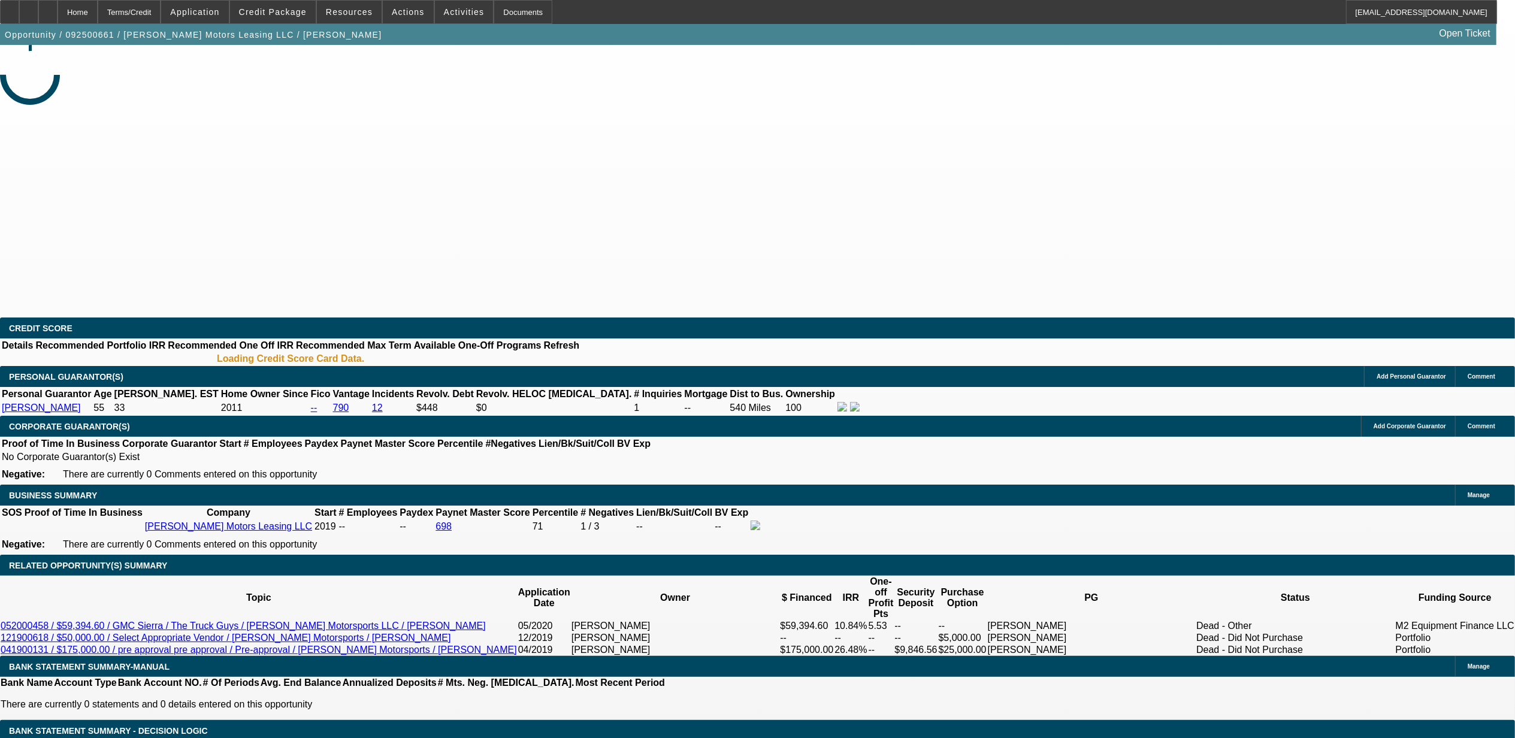
select select "0"
select select "2"
select select "0.1"
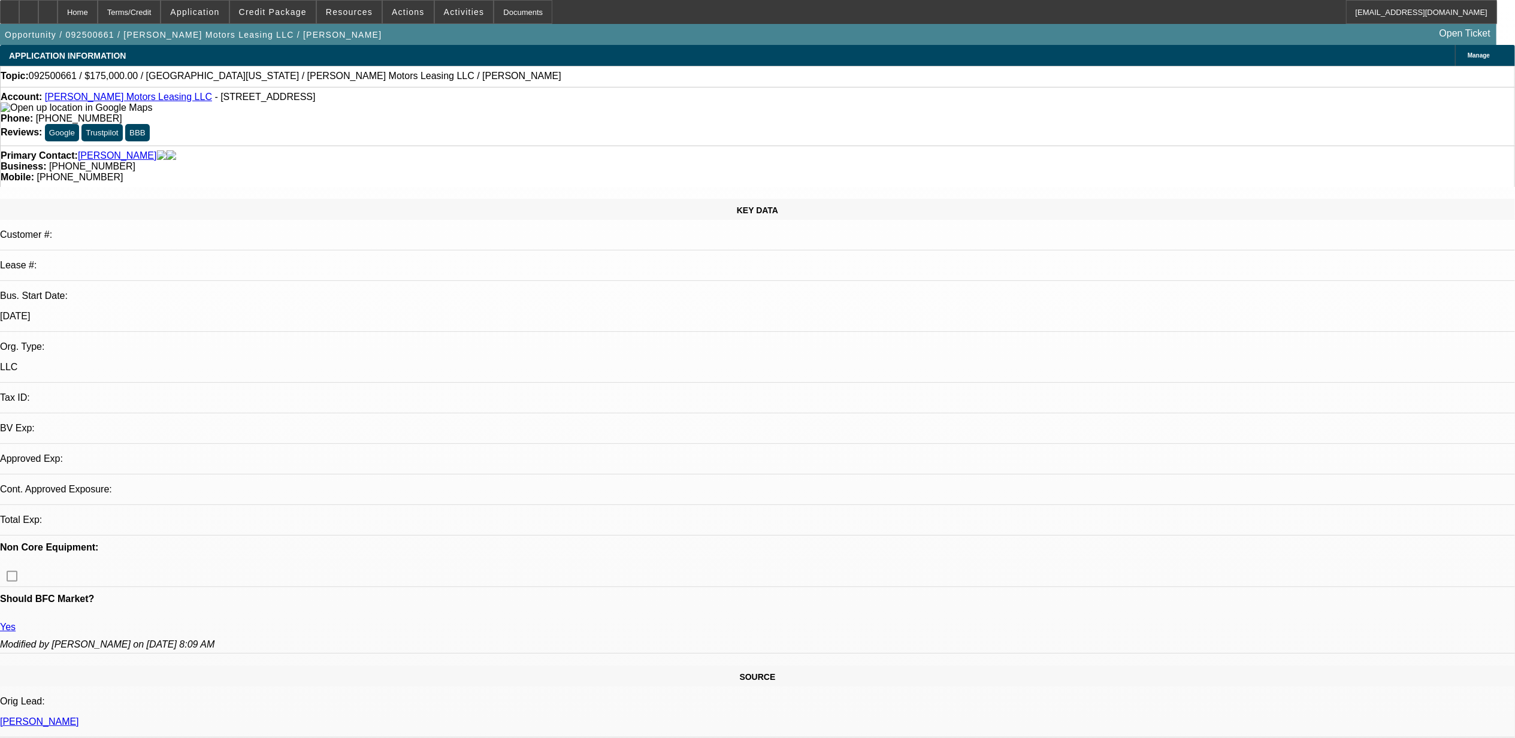
select select "1"
select select "2"
select select "4"
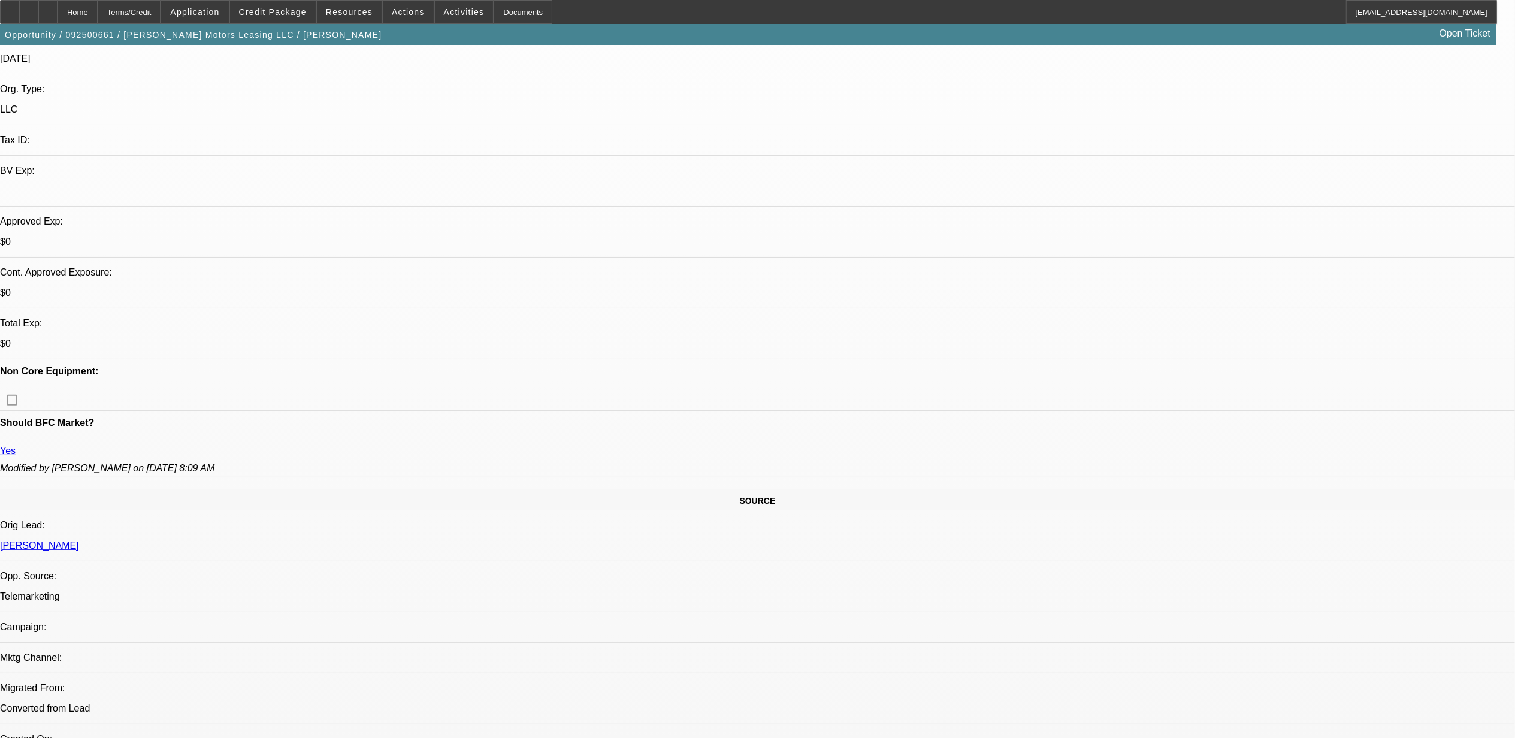
scroll to position [479, 0]
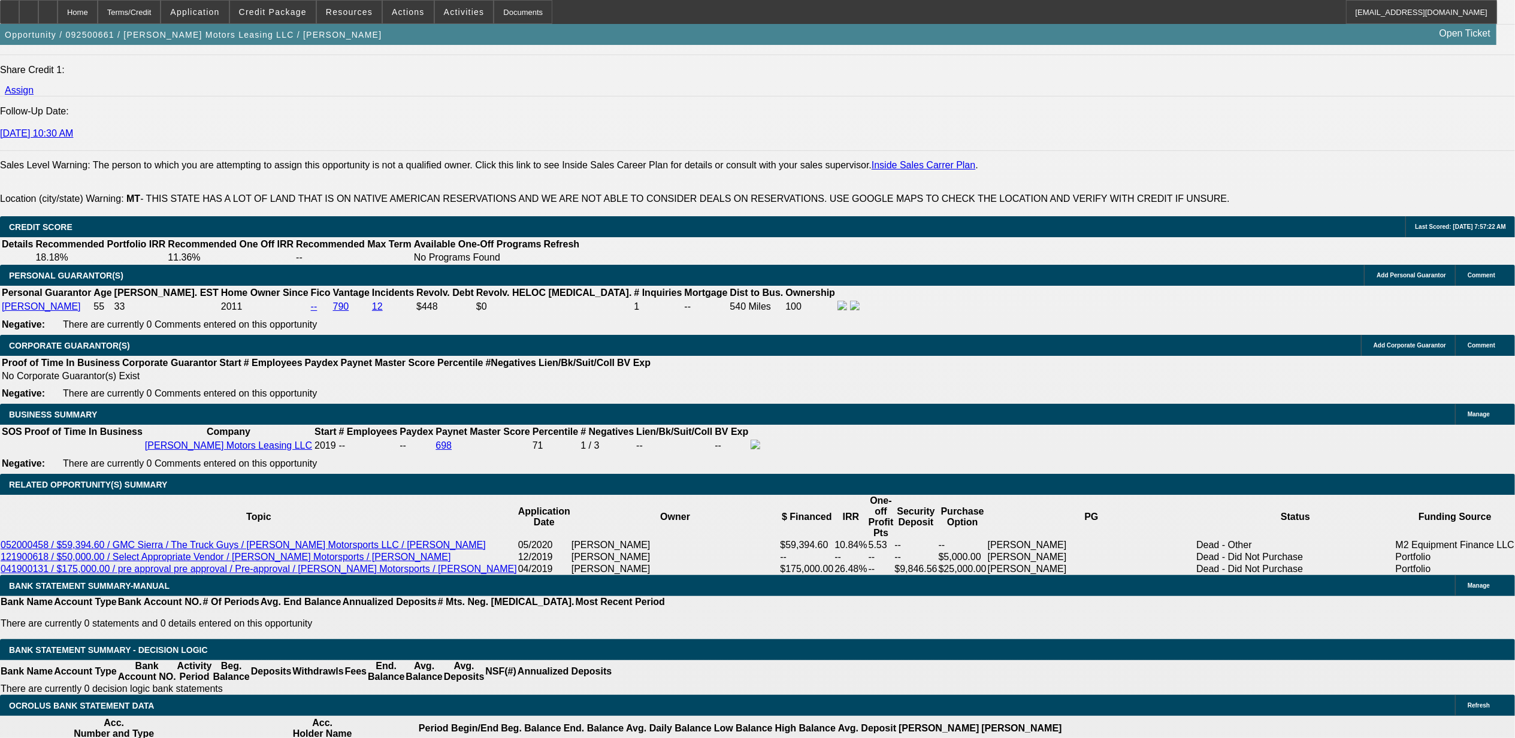
scroll to position [1597, 0]
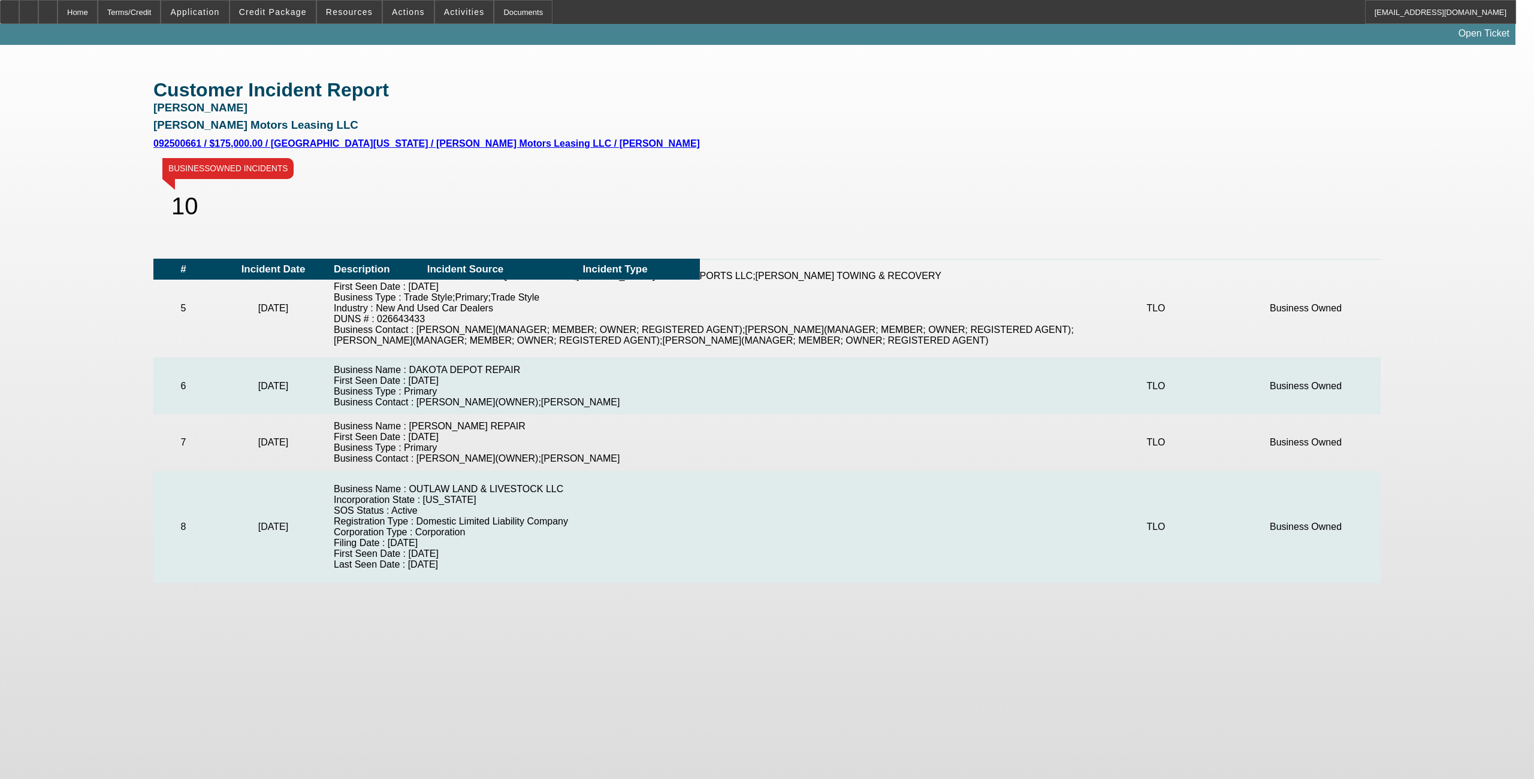
scroll to position [569, 0]
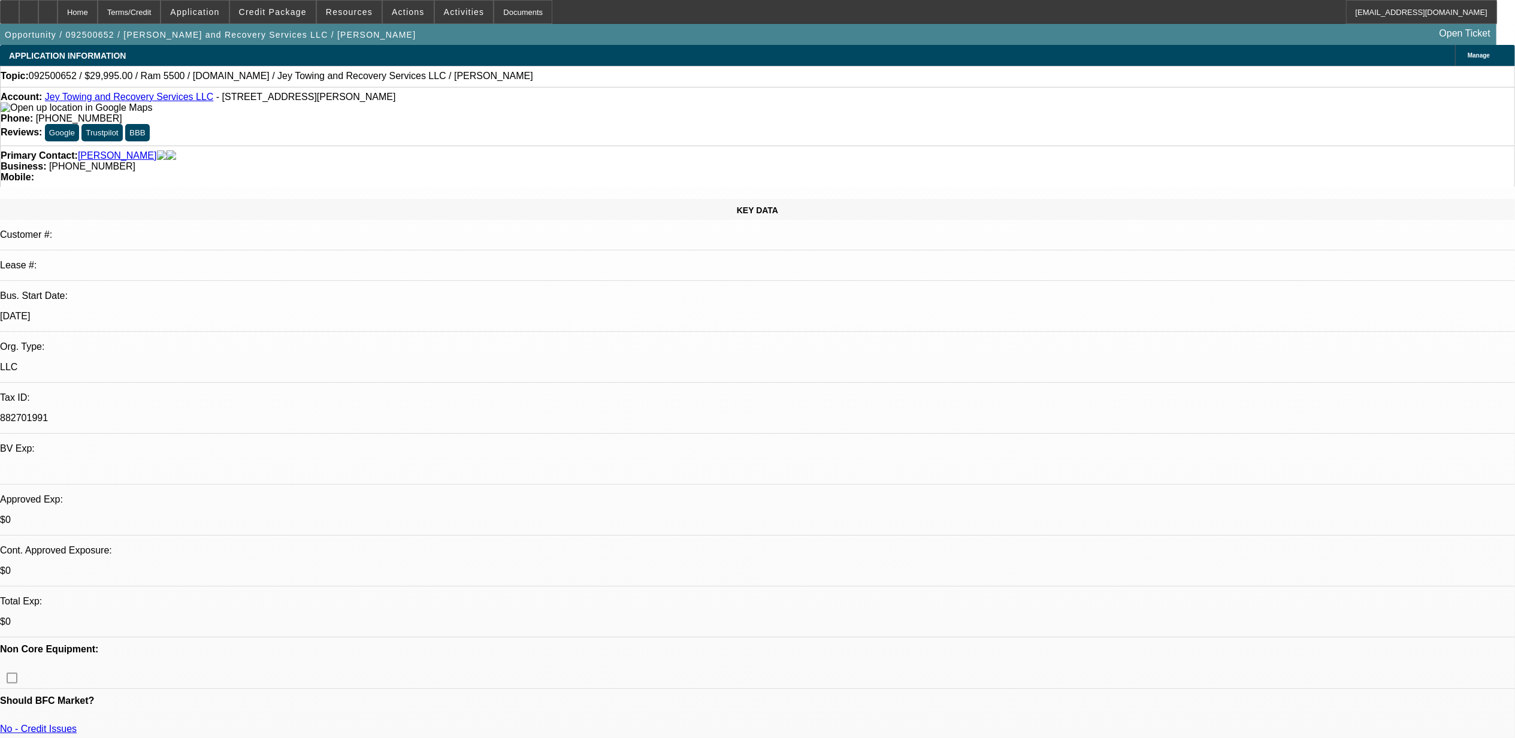
select select "0"
select select "0.1"
select select "0"
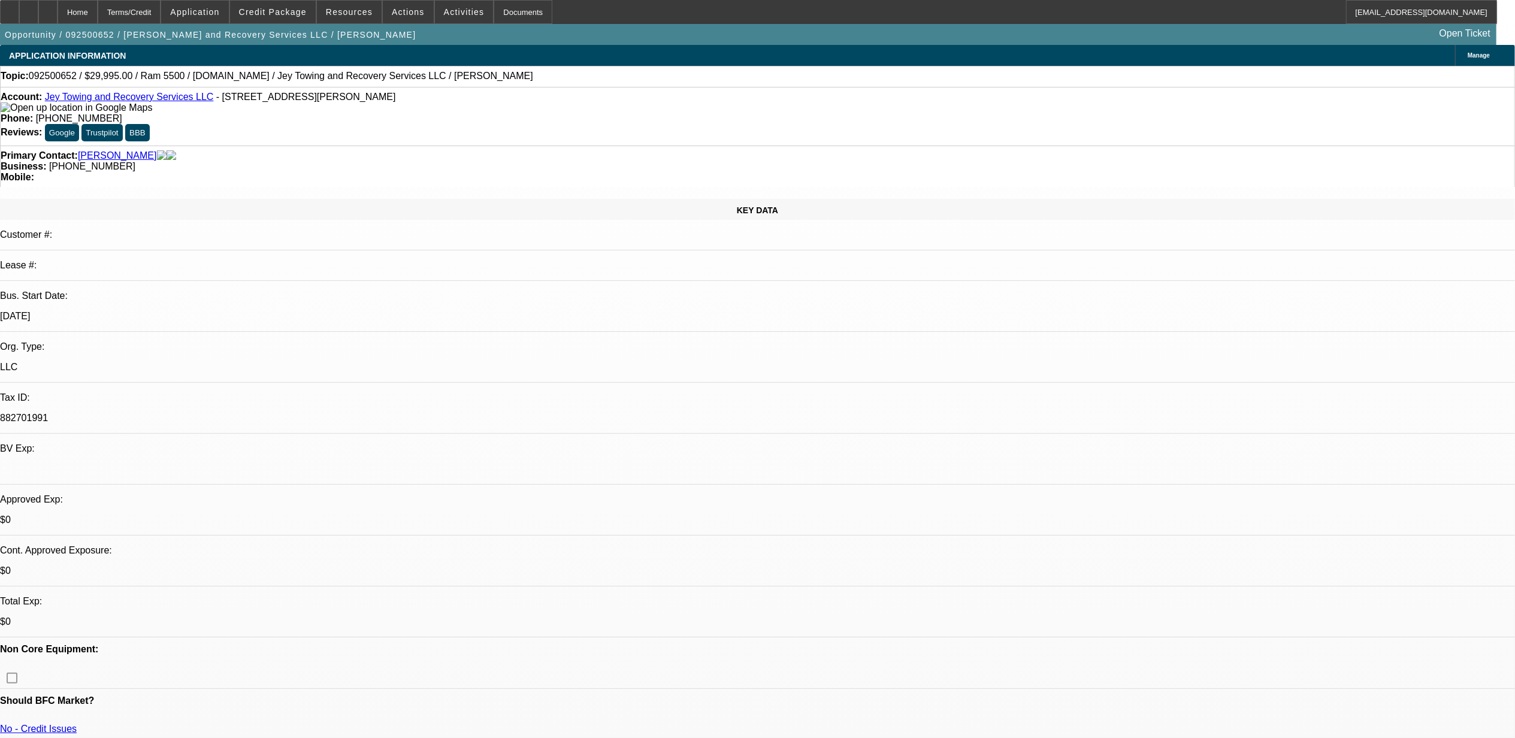
select select "0.1"
select select "1"
select select "2"
select select "4"
select select "1"
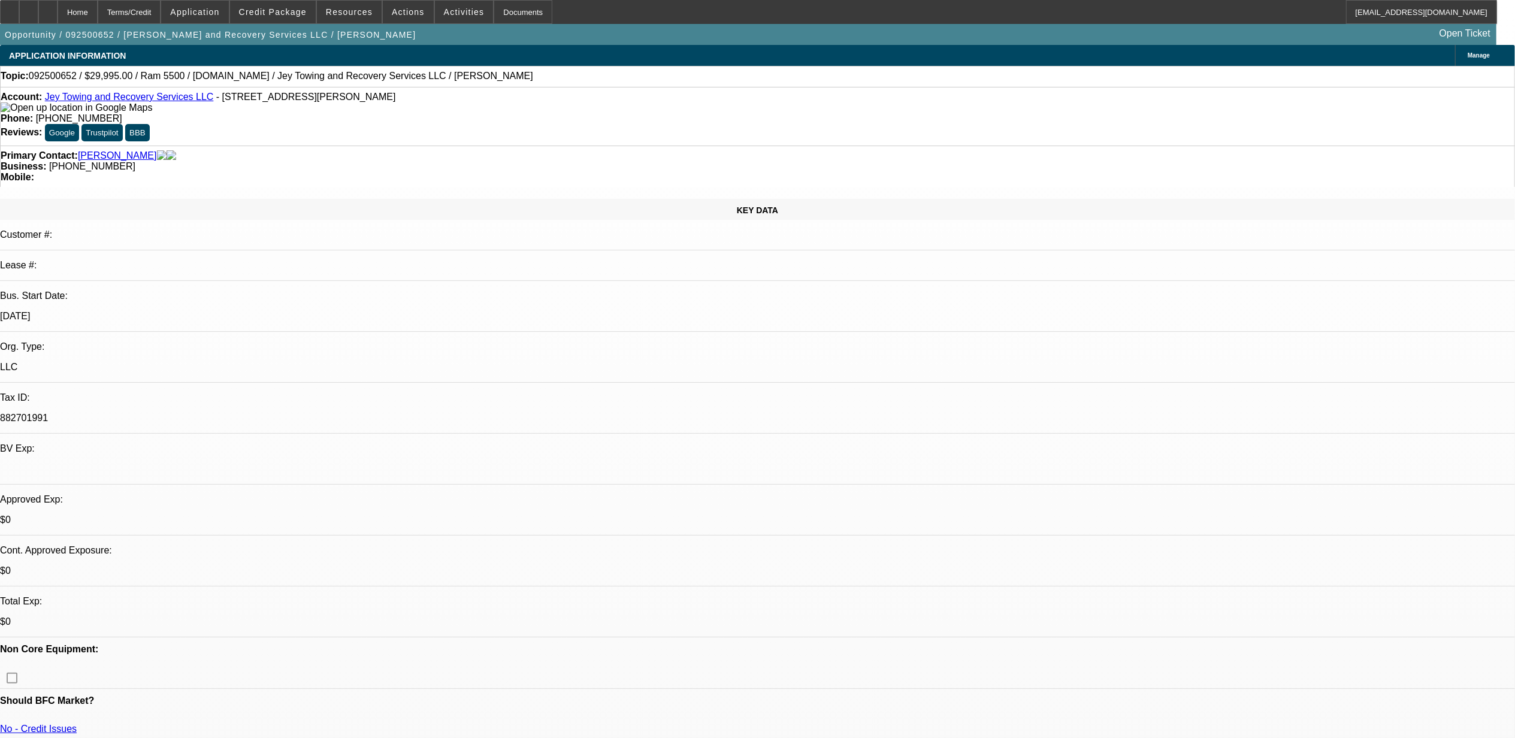
select select "2"
select select "4"
